Goal: Task Accomplishment & Management: Manage account settings

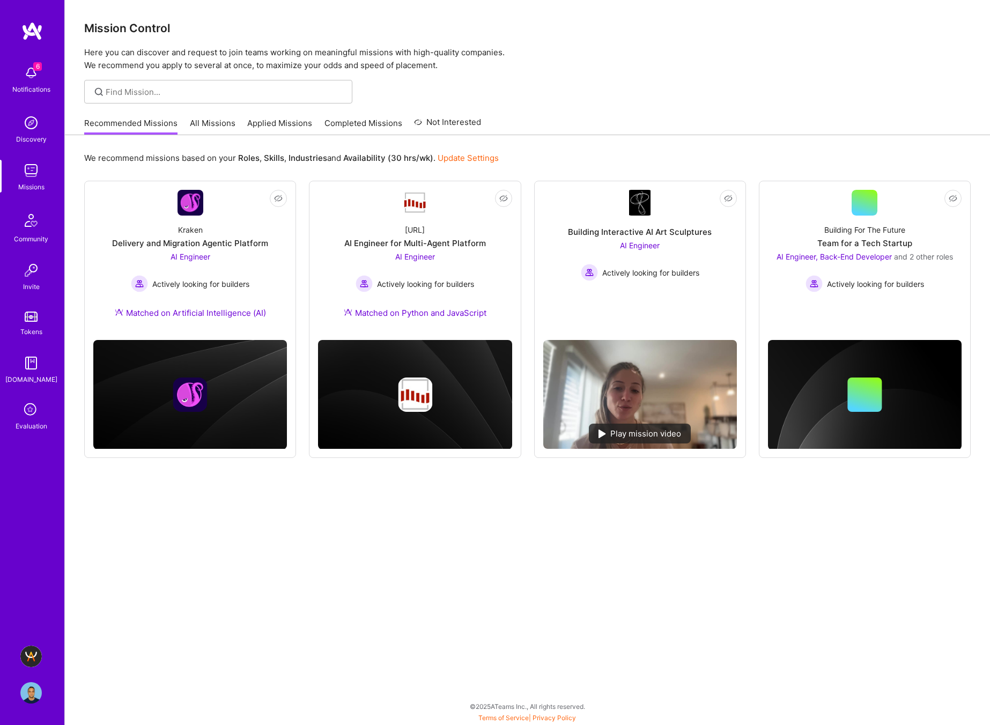
click at [36, 655] on img at bounding box center [30, 656] width 21 height 21
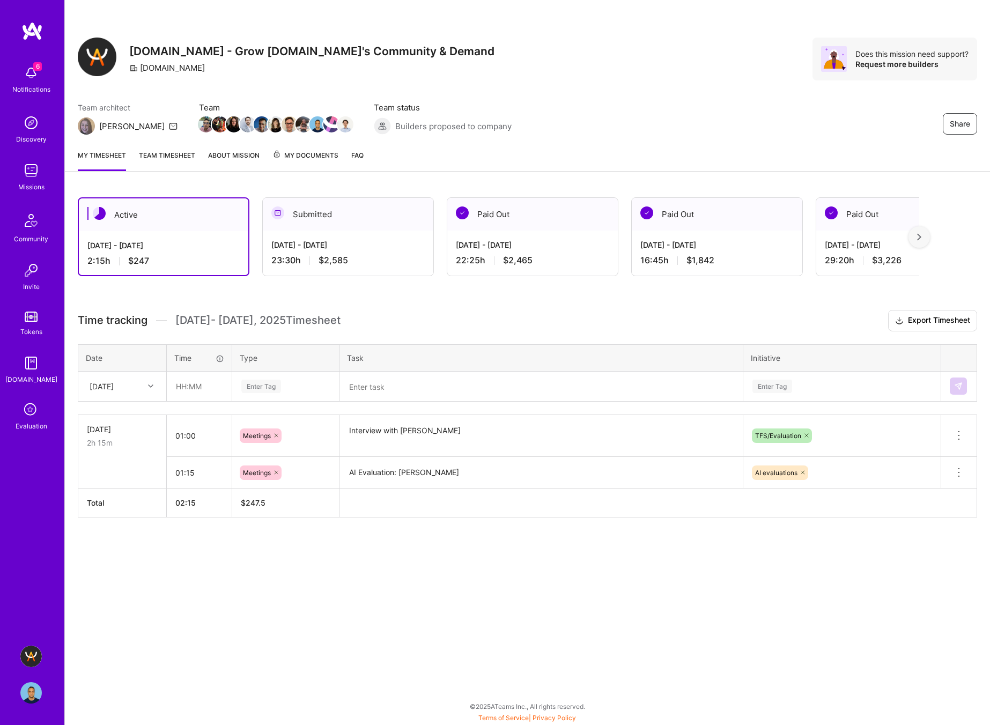
click at [28, 77] on img at bounding box center [30, 72] width 21 height 21
click at [28, 77] on div "6 Notifications Discovery Missions Community Invite Tokens [DOMAIN_NAME] Evalua…" at bounding box center [32, 246] width 64 height 372
click at [27, 690] on img at bounding box center [30, 692] width 21 height 21
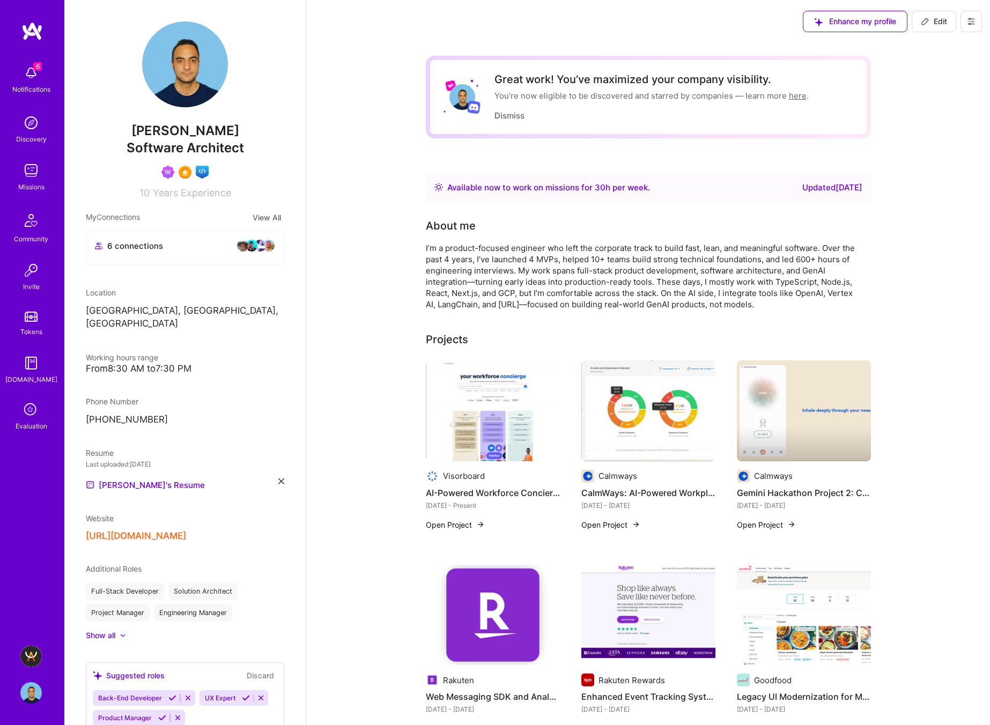
click at [939, 22] on span "Edit" at bounding box center [934, 21] width 26 height 11
select select "CA"
select select "Right Now"
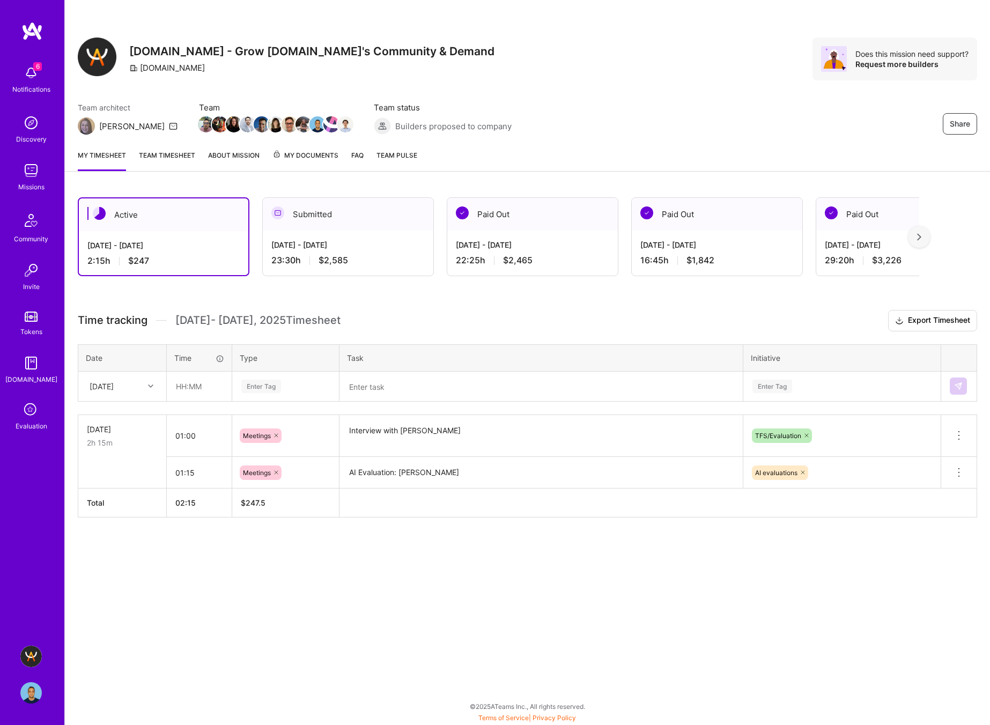
click at [41, 411] on link "Evaluation" at bounding box center [31, 416] width 67 height 32
